Goal: Information Seeking & Learning: Learn about a topic

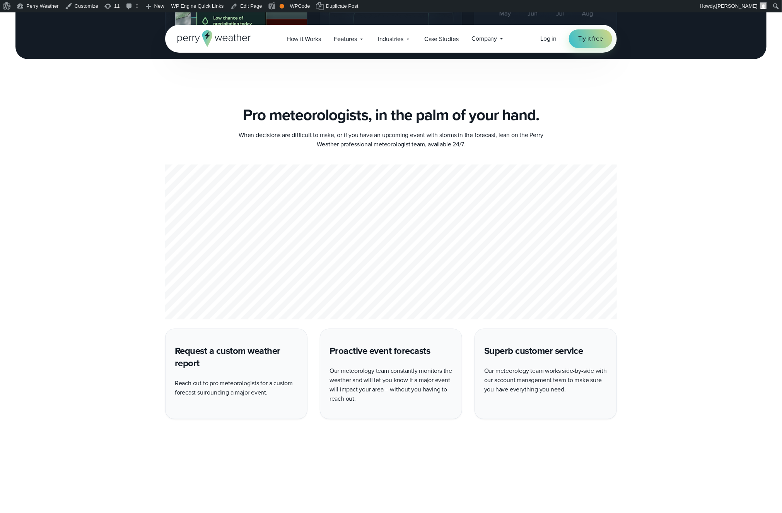
scroll to position [1676, 0]
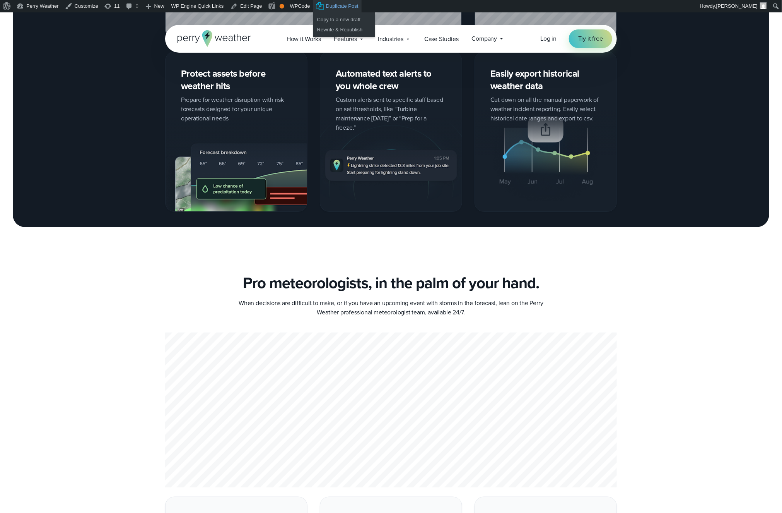
click at [337, 6] on span "Duplicate Post" at bounding box center [342, 6] width 33 height 12
click at [345, 21] on link "Copy to a new draft" at bounding box center [344, 20] width 62 height 10
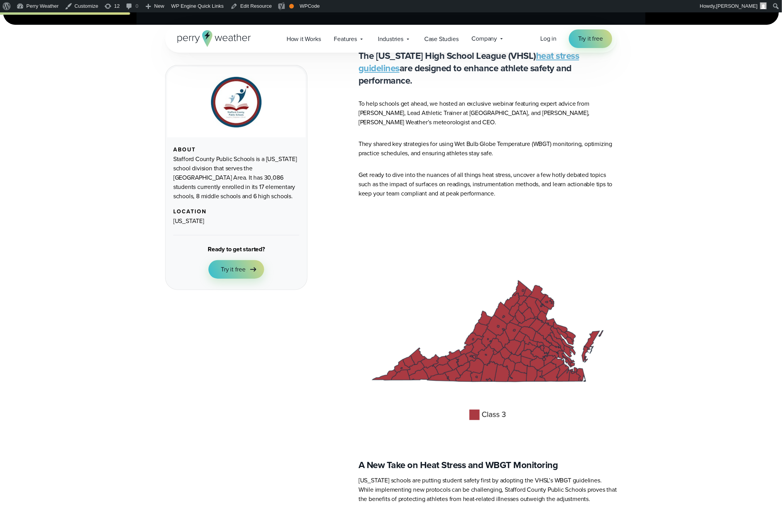
scroll to position [152, 0]
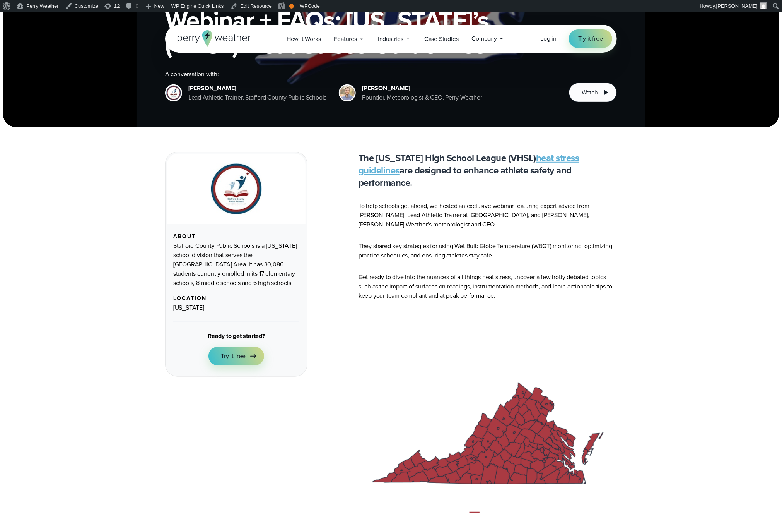
click at [531, 215] on p "To help schools get ahead, we hosted an exclusive webinar featuring expert advi…" at bounding box center [488, 215] width 258 height 28
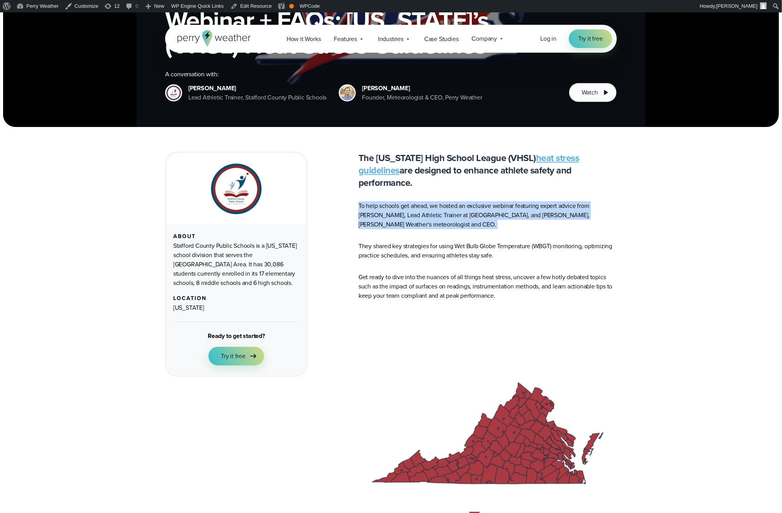
click at [531, 215] on p "To help schools get ahead, we hosted an exclusive webinar featuring expert advi…" at bounding box center [488, 215] width 258 height 28
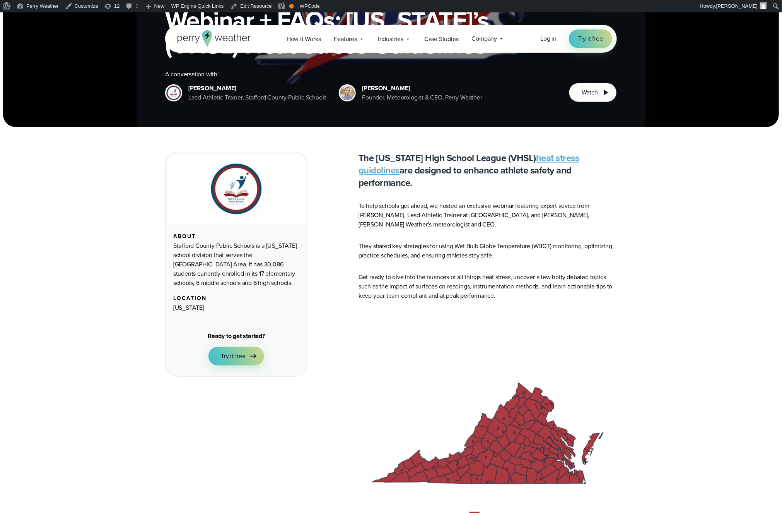
click at [552, 241] on p "They shared key strategies for using Wet Bulb Globe Temperature (WBGT) monitori…" at bounding box center [488, 250] width 258 height 19
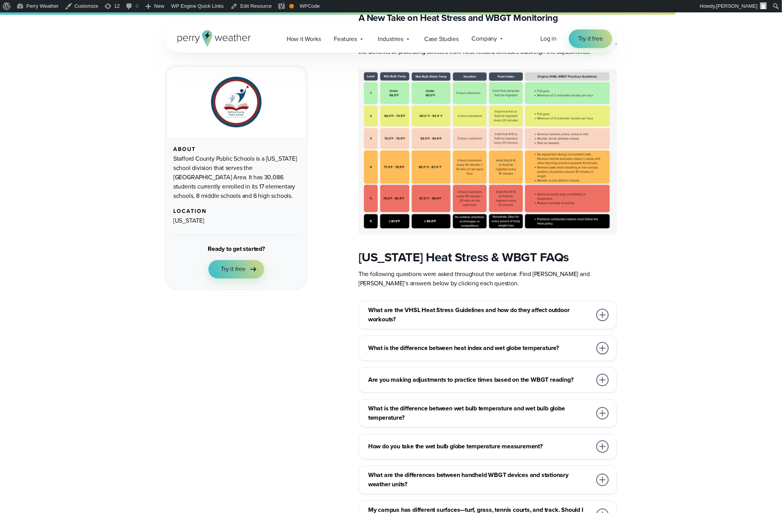
scroll to position [720, 0]
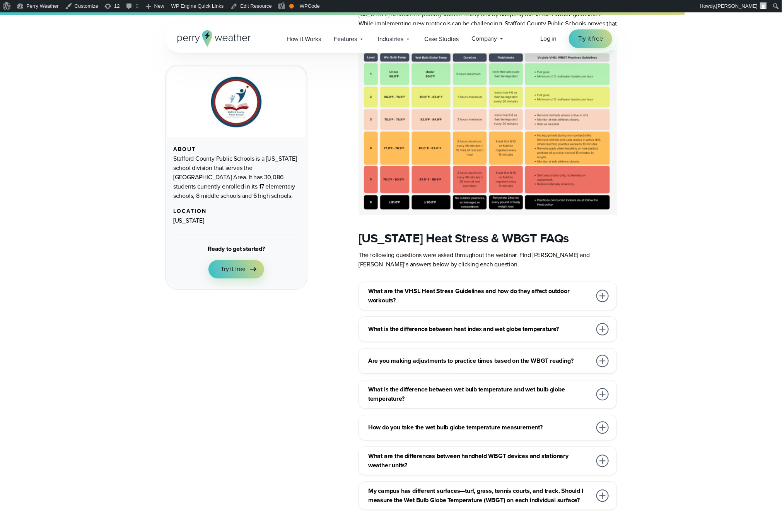
click at [544, 288] on h3 "What are the VHSL Heat Stress Guidelines and how do they affect outdoor workout…" at bounding box center [480, 296] width 224 height 19
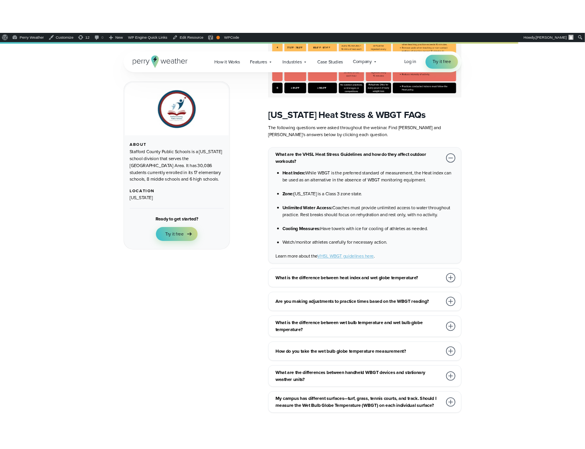
scroll to position [898, 0]
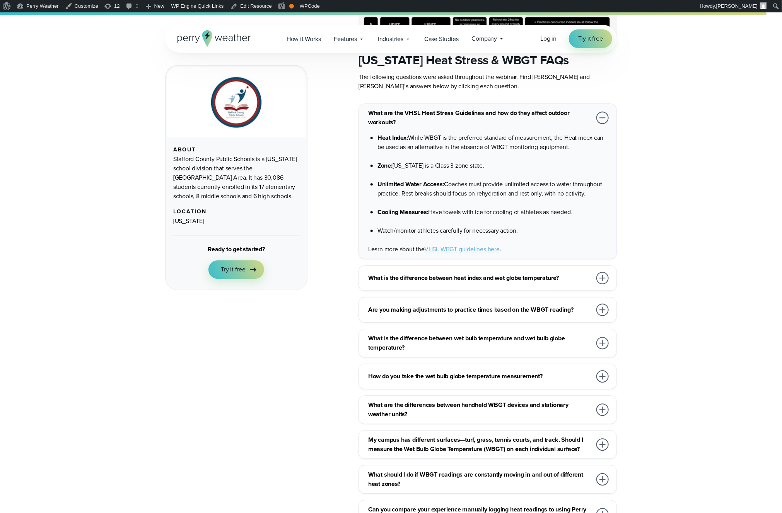
click at [501, 273] on h3 "What is the difference between heat index and wet globe temperature?" at bounding box center [480, 277] width 224 height 9
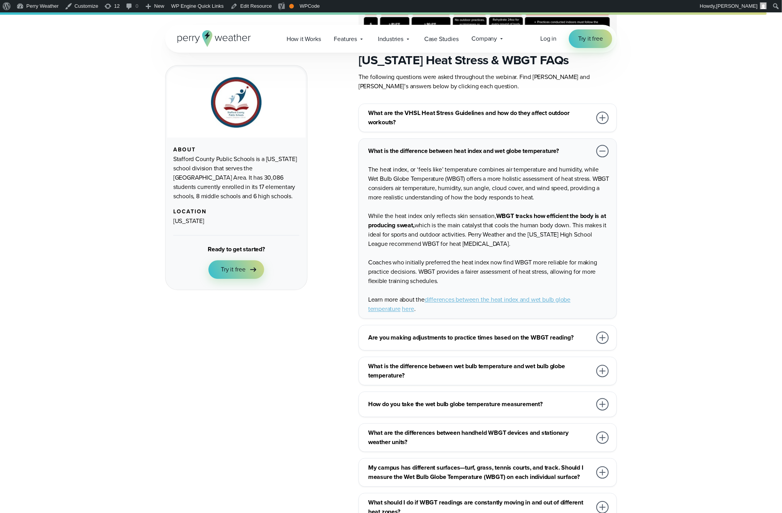
click at [488, 333] on h3 "Are you making adjustments to practice times based on the WBGT reading?" at bounding box center [480, 337] width 224 height 9
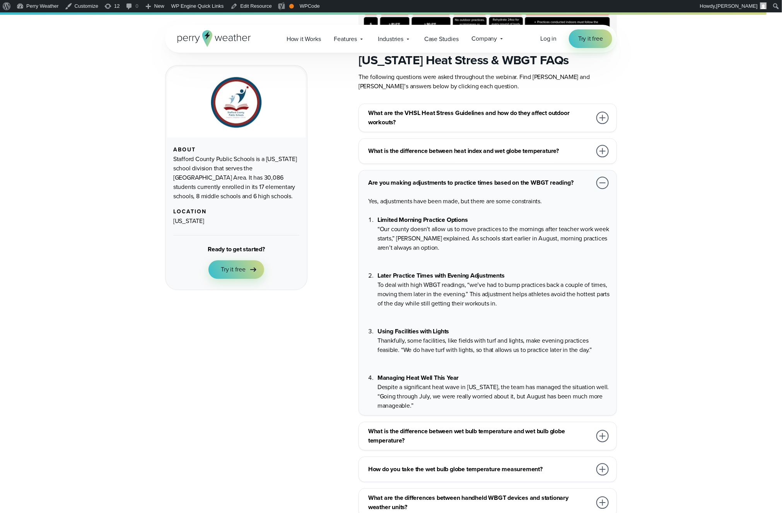
click at [486, 426] on h3 "What is the difference between wet bulb temperature and wet bulb globe temperat…" at bounding box center [480, 435] width 224 height 19
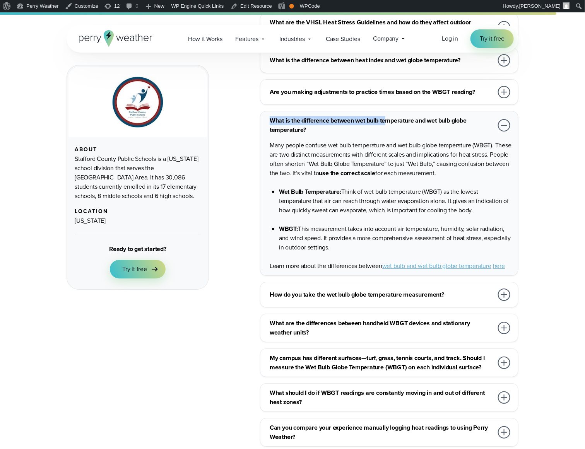
scroll to position [990, 0]
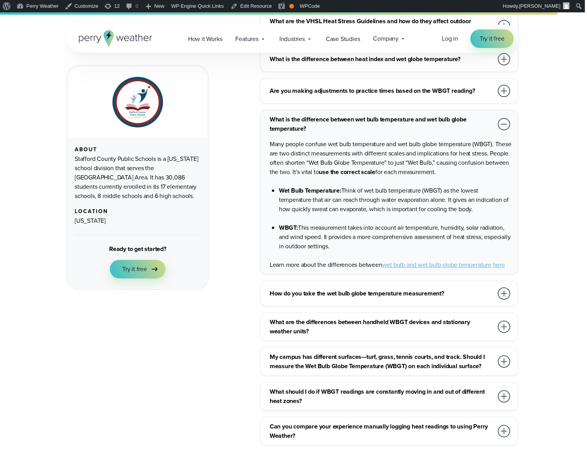
click at [511, 116] on div at bounding box center [503, 123] width 15 height 15
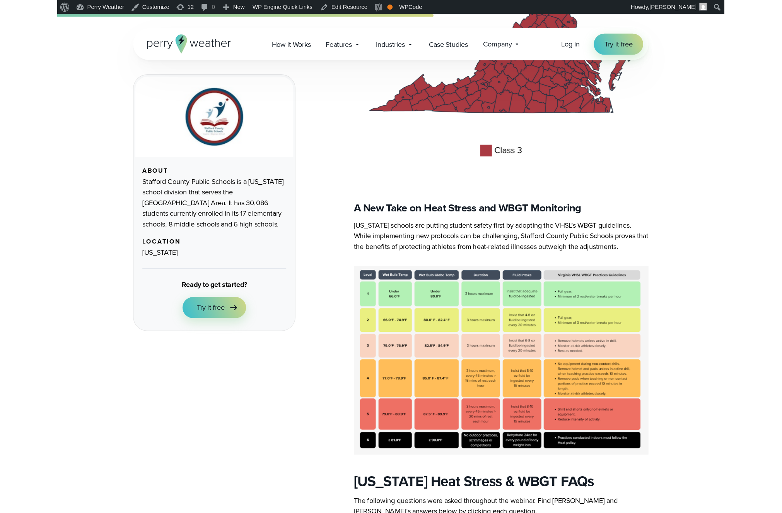
scroll to position [560, 0]
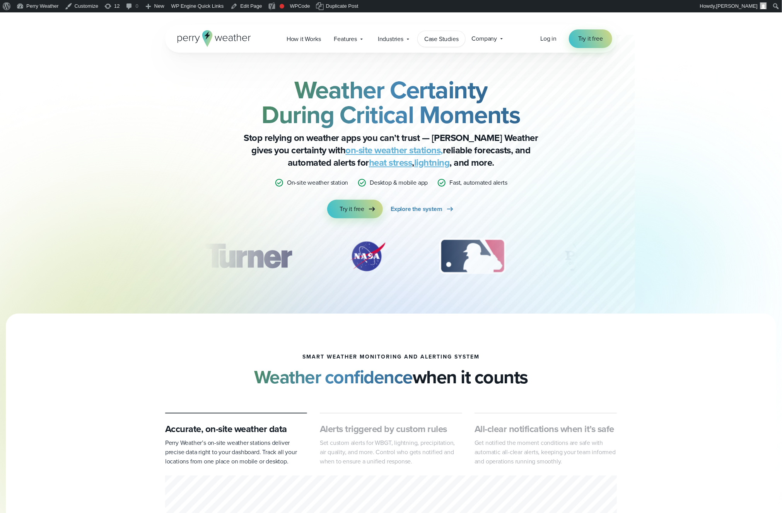
click at [443, 41] on span "Case Studies" at bounding box center [441, 38] width 34 height 9
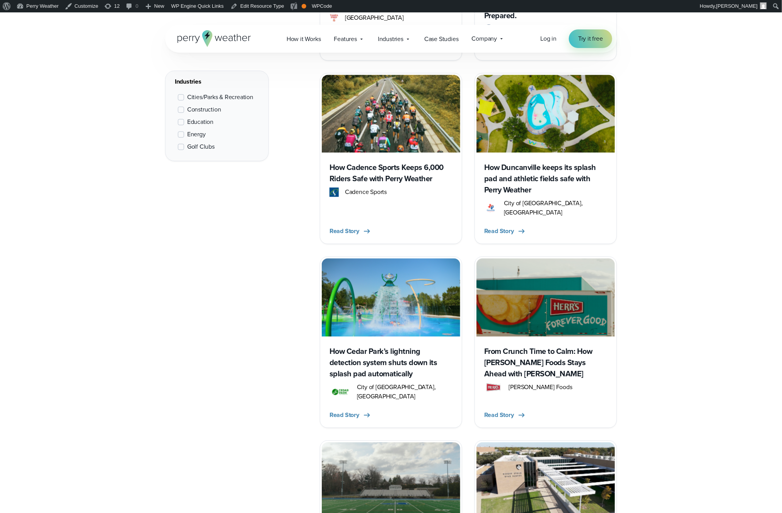
scroll to position [783, 0]
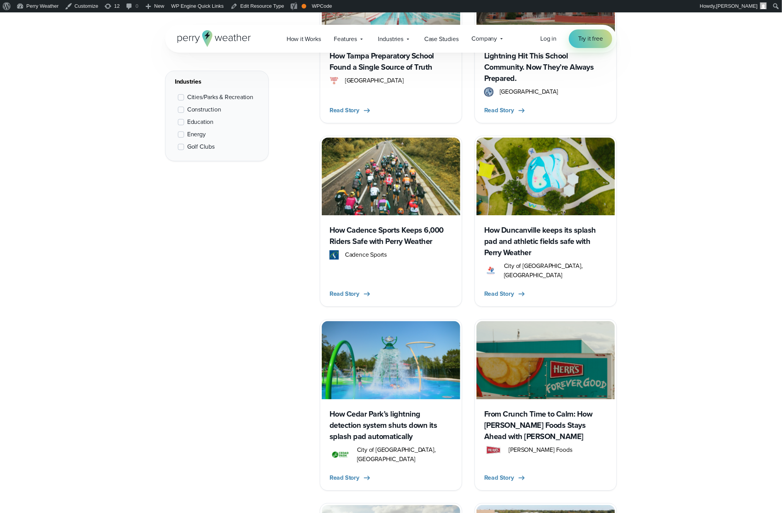
click at [182, 111] on span at bounding box center [181, 109] width 6 height 6
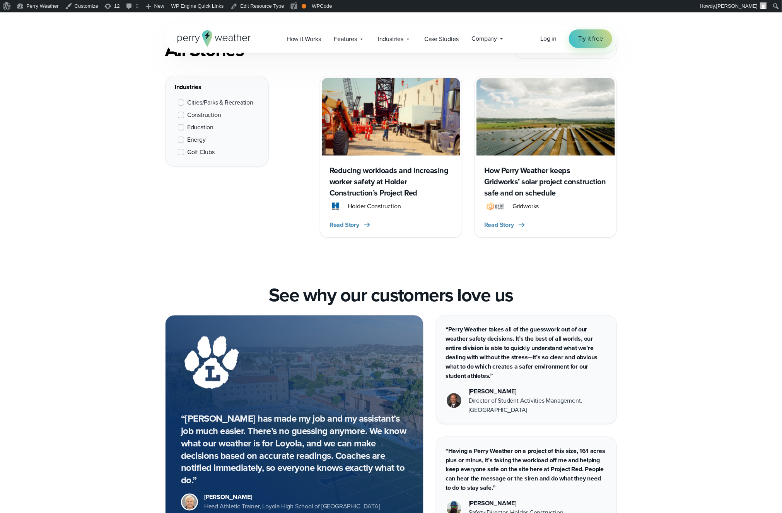
scroll to position [291, 0]
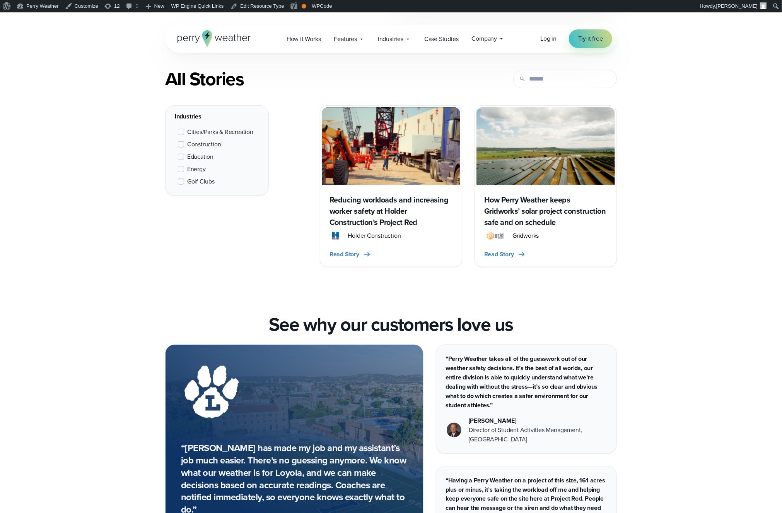
click at [181, 166] on span at bounding box center [181, 169] width 6 height 6
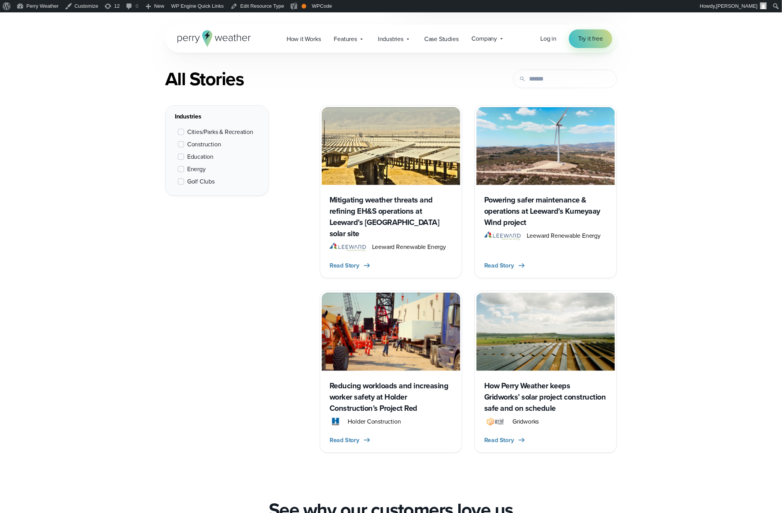
click at [574, 199] on h3 "Powering safer maintenance & operations at Leeward’s Kumeyaay Wind project" at bounding box center [545, 211] width 123 height 34
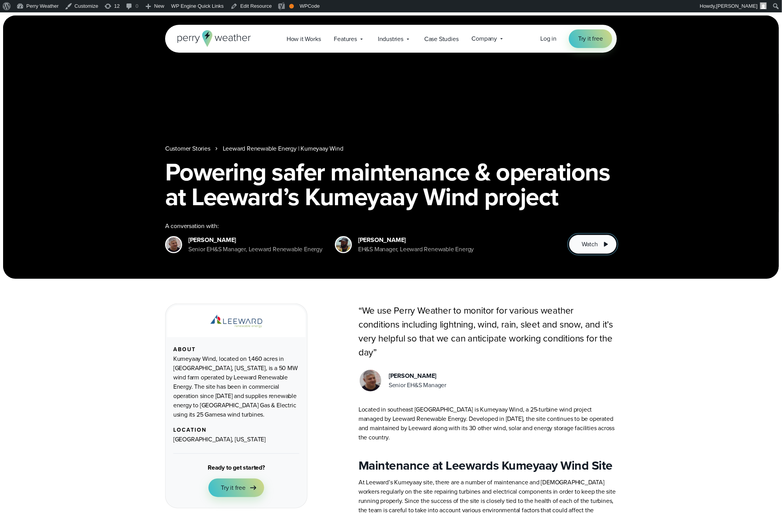
click at [587, 252] on button "Watch" at bounding box center [593, 243] width 48 height 19
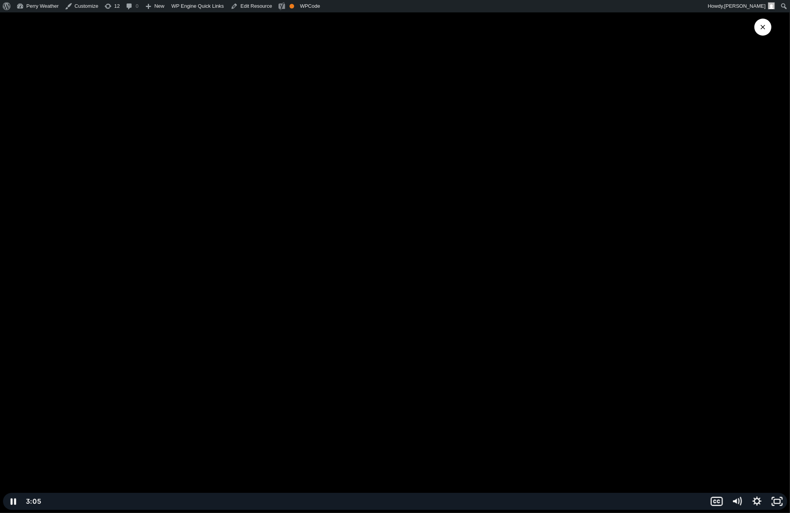
click at [388, 283] on div at bounding box center [395, 256] width 790 height 513
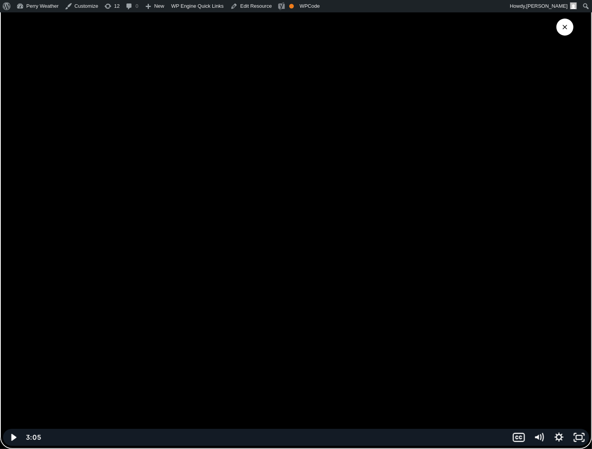
click at [559, 29] on button "Close Video" at bounding box center [565, 27] width 17 height 17
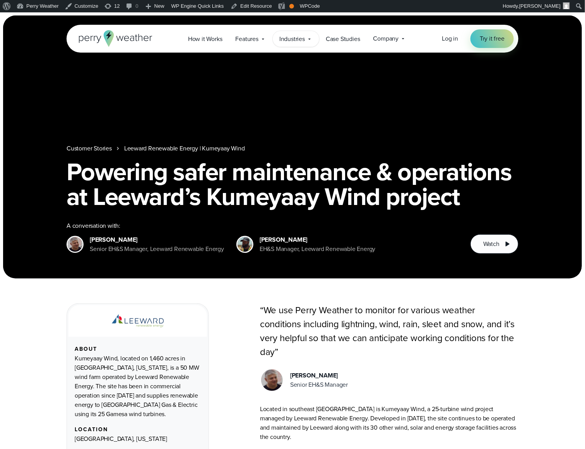
click at [314, 45] on div "Industries Featured Case Study How PGA of America is Prioritizing Golfer Safety…" at bounding box center [296, 39] width 46 height 16
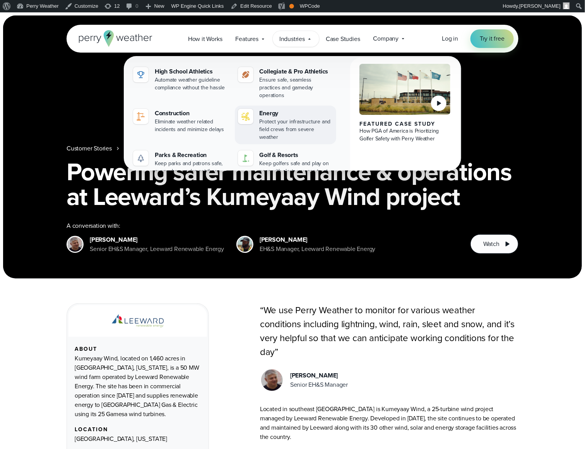
click at [306, 109] on div "Energy" at bounding box center [297, 113] width 74 height 9
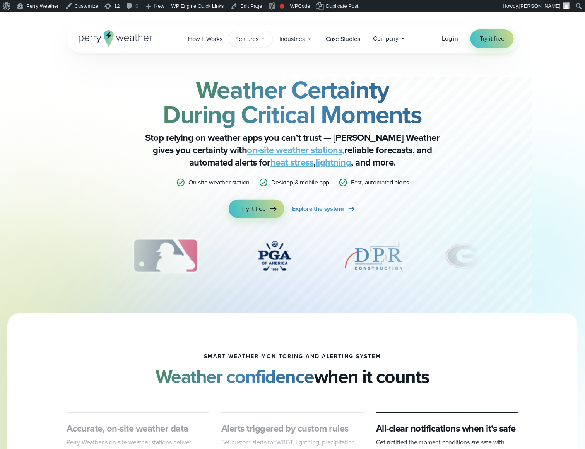
click at [244, 44] on div "Features Explore All Features Explore Perry Weather's on-site weather hardware …" at bounding box center [251, 39] width 44 height 16
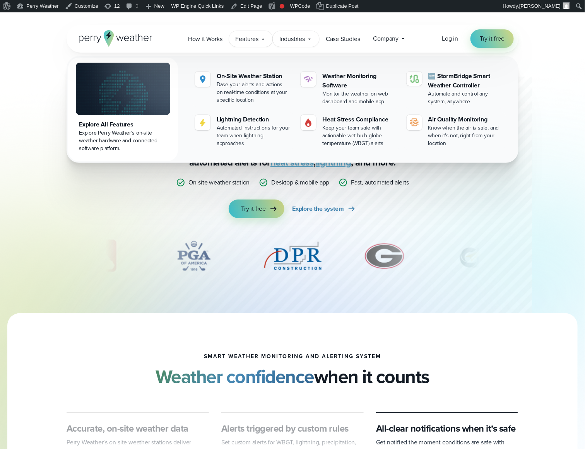
click at [300, 39] on span "Industries" at bounding box center [292, 38] width 26 height 9
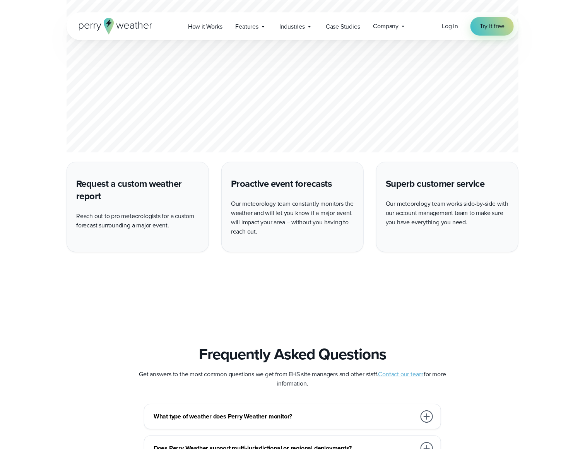
scroll to position [1993, 0]
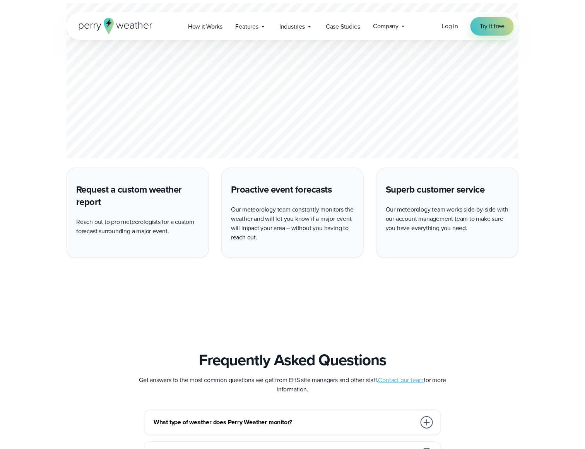
click at [495, 205] on p "Our meteorology team works side-by-side with our account management team to mak…" at bounding box center [447, 219] width 123 height 28
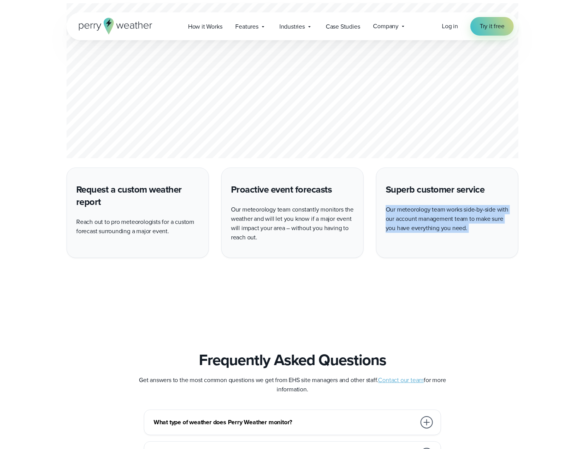
click at [495, 205] on p "Our meteorology team works side-by-side with our account management team to mak…" at bounding box center [447, 219] width 123 height 28
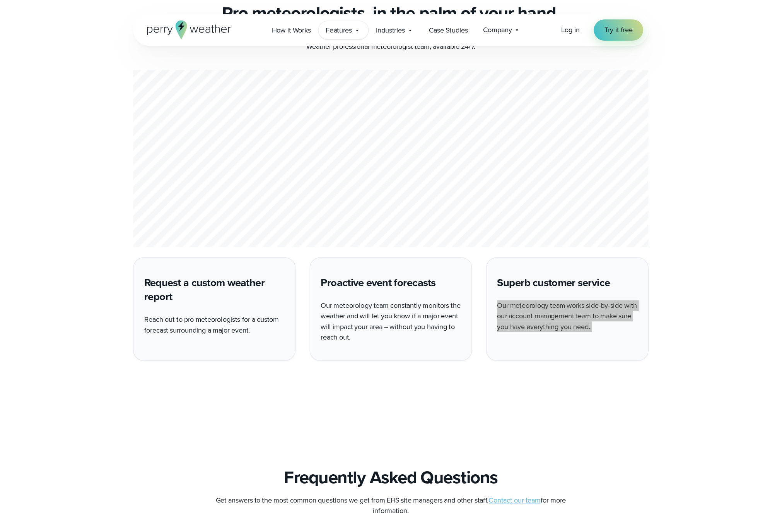
scroll to position [1885, 0]
